Goal: Transaction & Acquisition: Purchase product/service

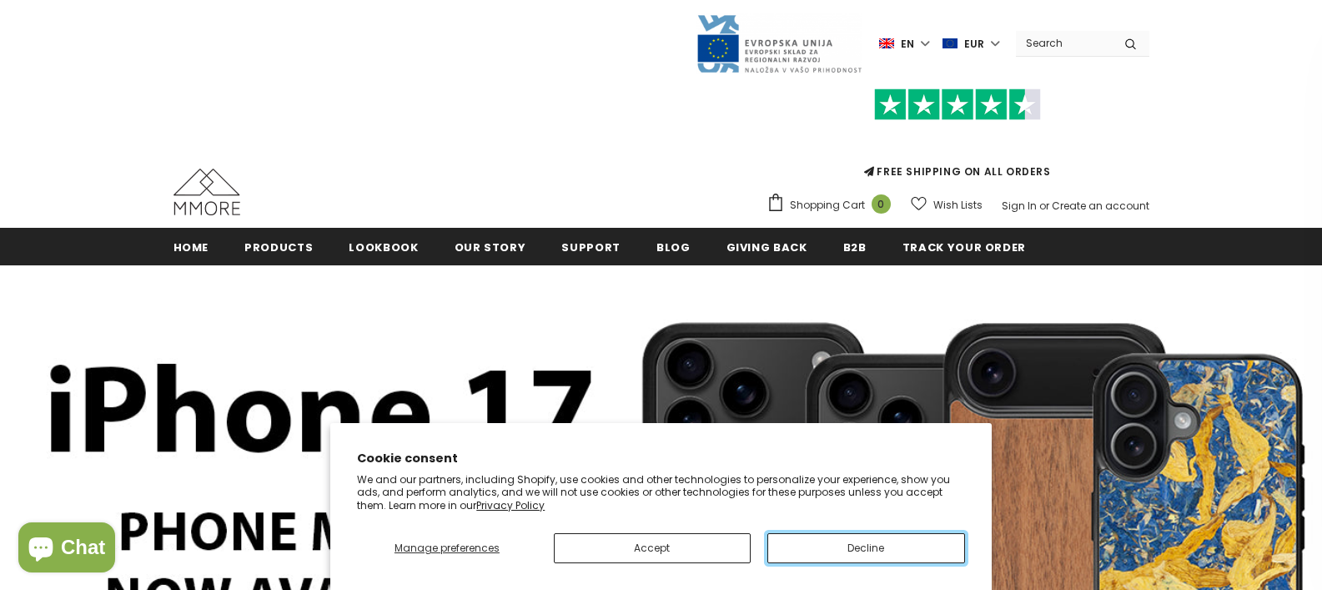
click at [842, 555] on button "Decline" at bounding box center [866, 548] width 198 height 30
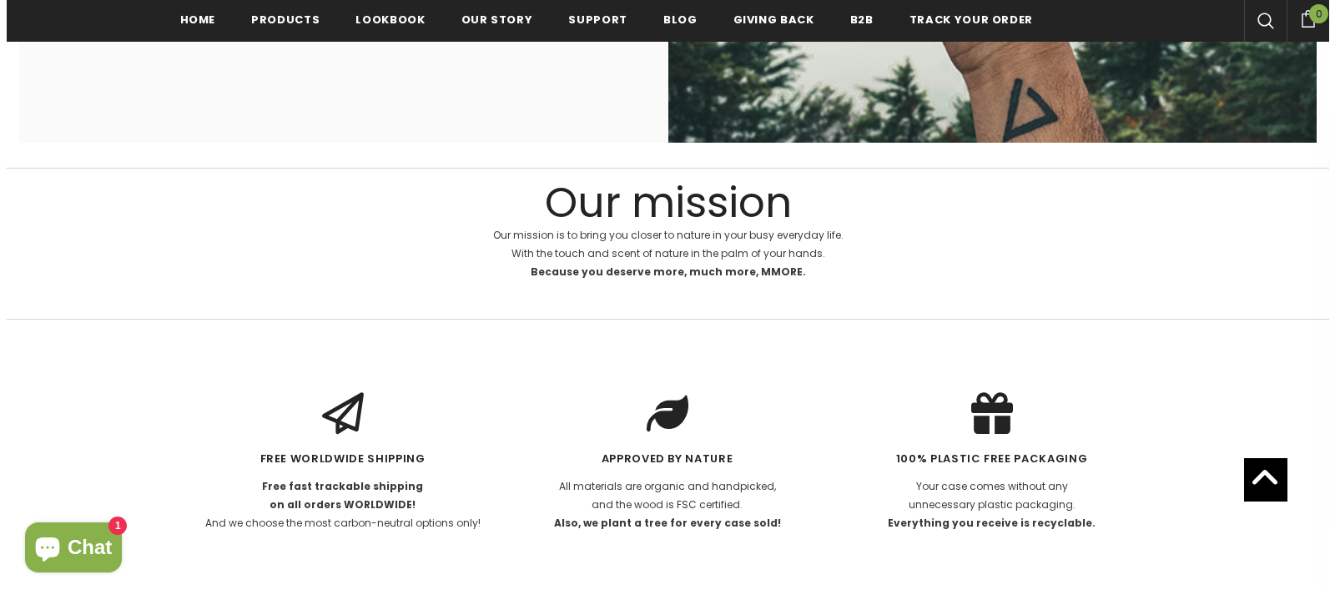
scroll to position [2029, 0]
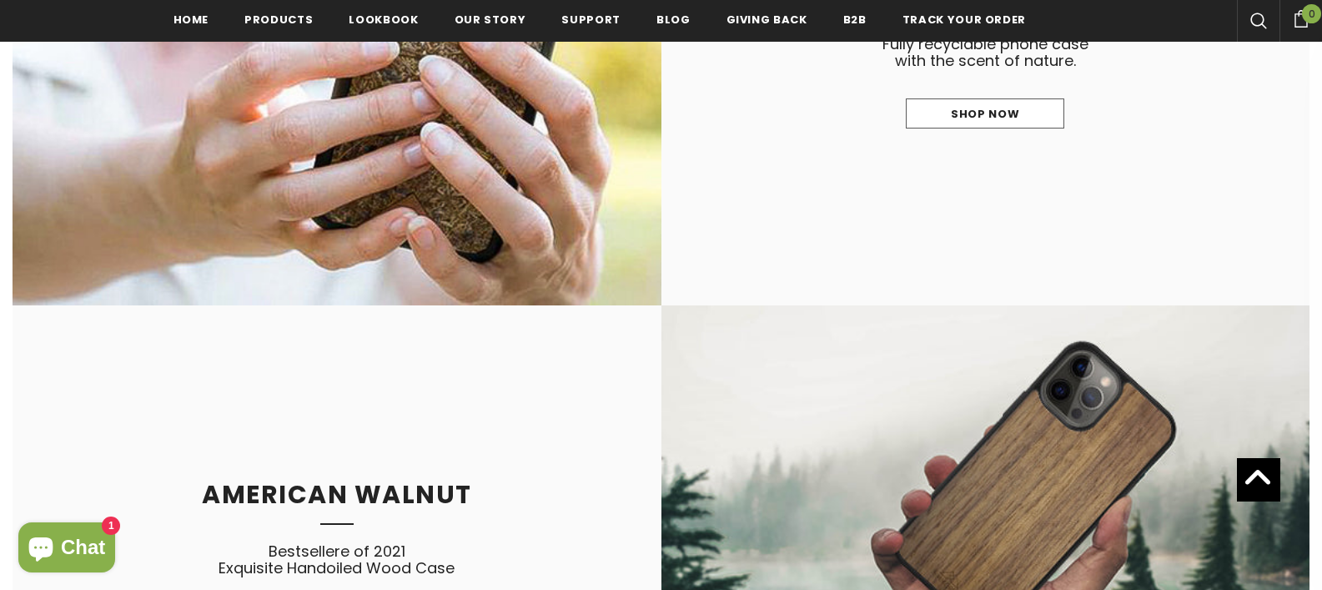
click at [1254, 33] on div at bounding box center [1258, 21] width 43 height 42
click at [1252, 15] on icon at bounding box center [1258, 21] width 17 height 17
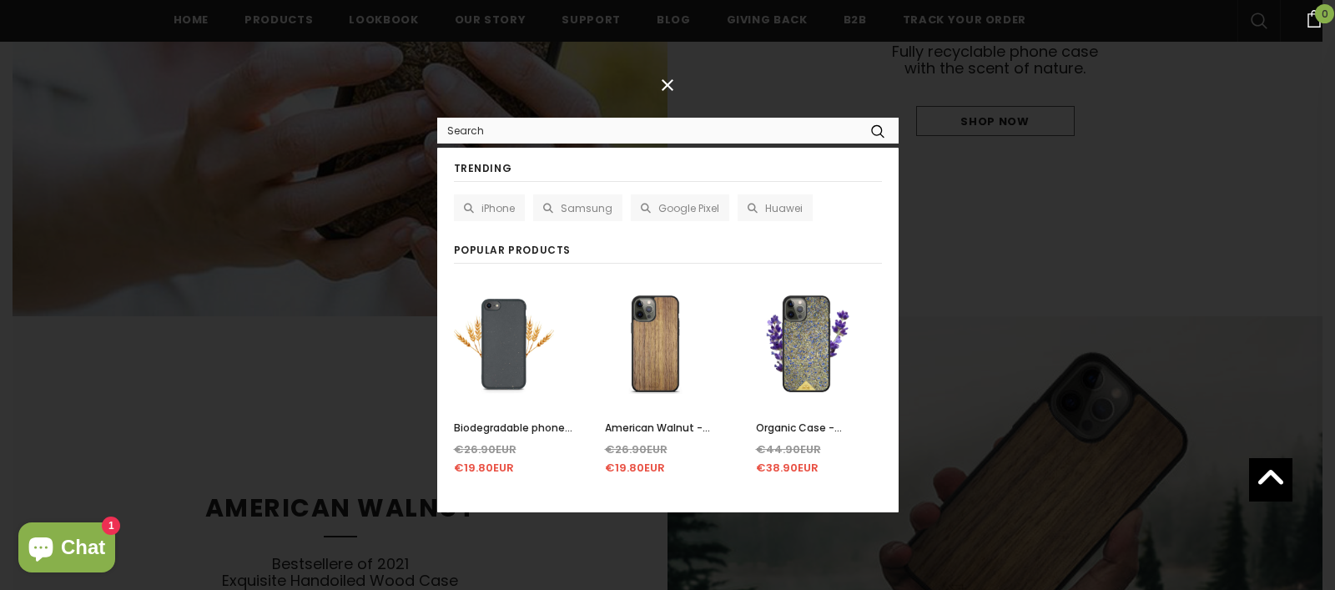
click at [720, 136] on input "Search Site" at bounding box center [647, 130] width 420 height 24
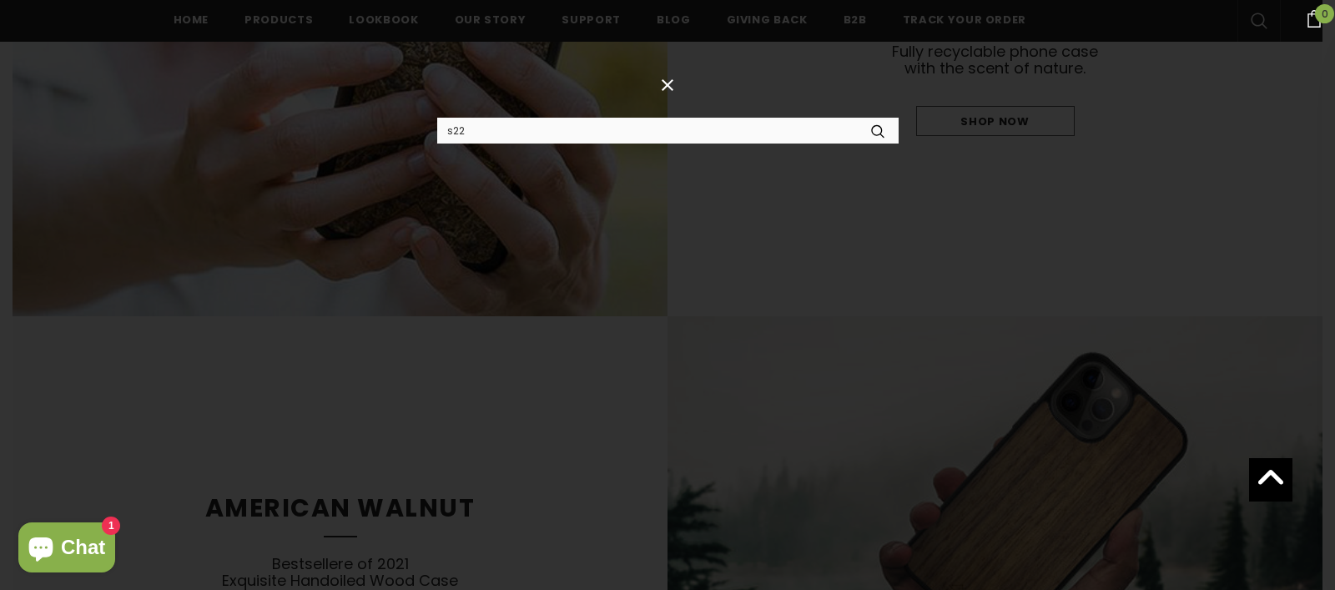
type input "s22"
click at [857, 118] on button "submit" at bounding box center [877, 131] width 41 height 26
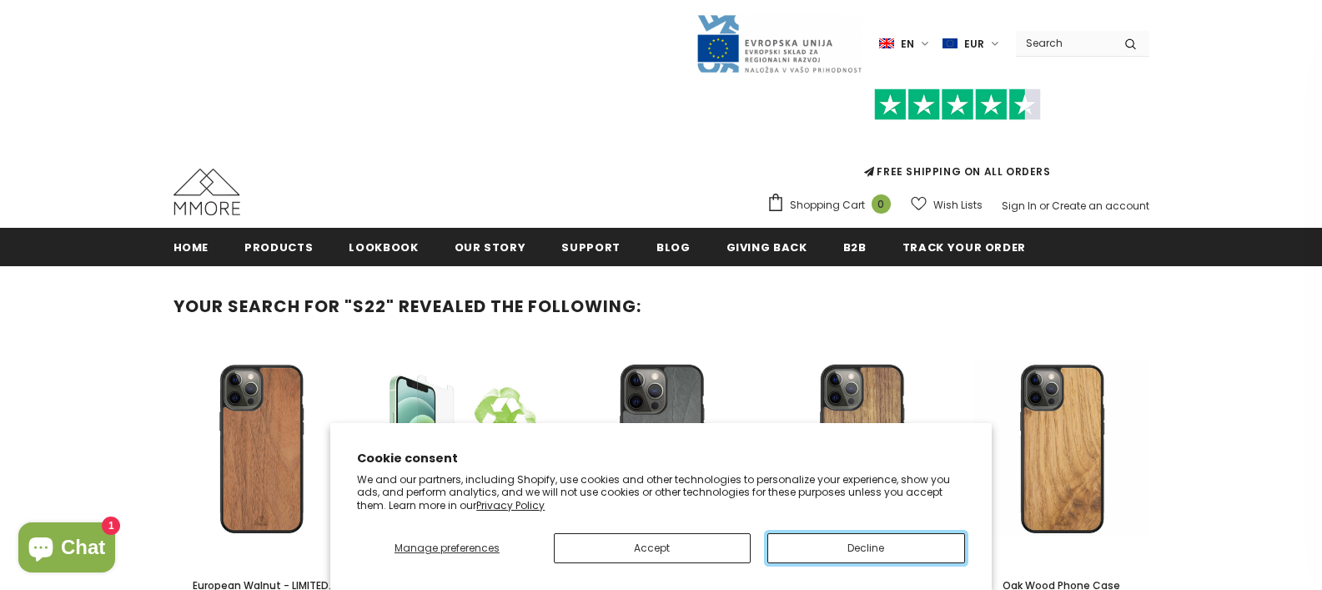
click at [842, 543] on button "Decline" at bounding box center [866, 548] width 198 height 30
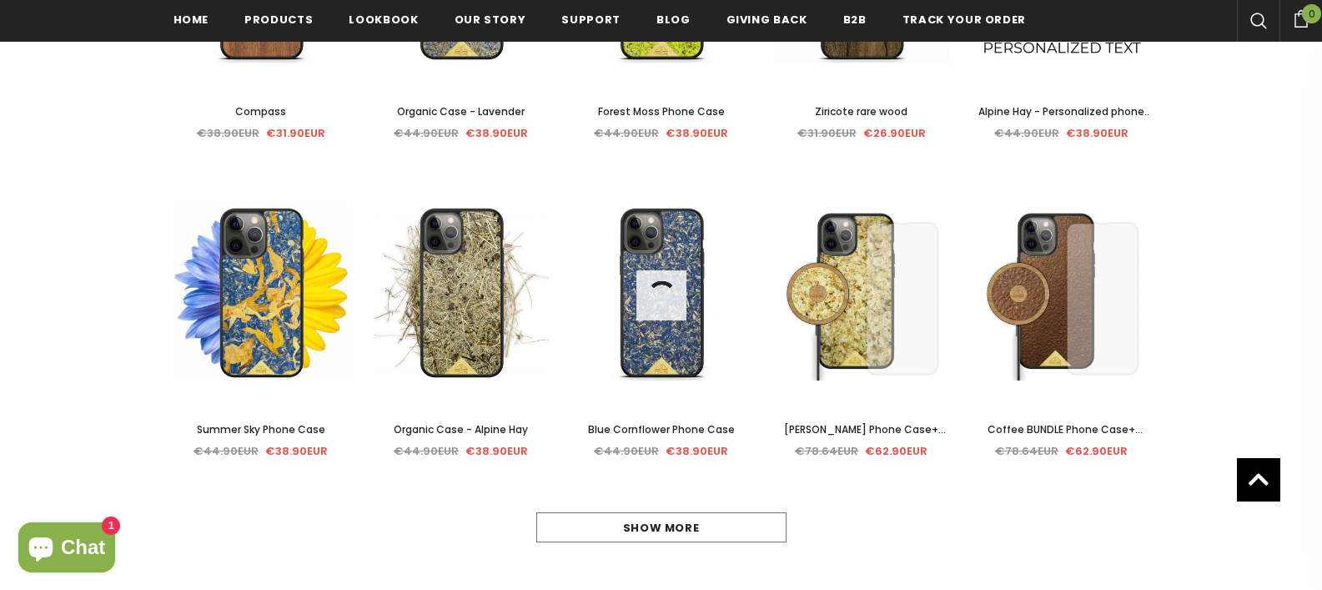
scroll to position [802, 0]
